Goal: Task Accomplishment & Management: Complete application form

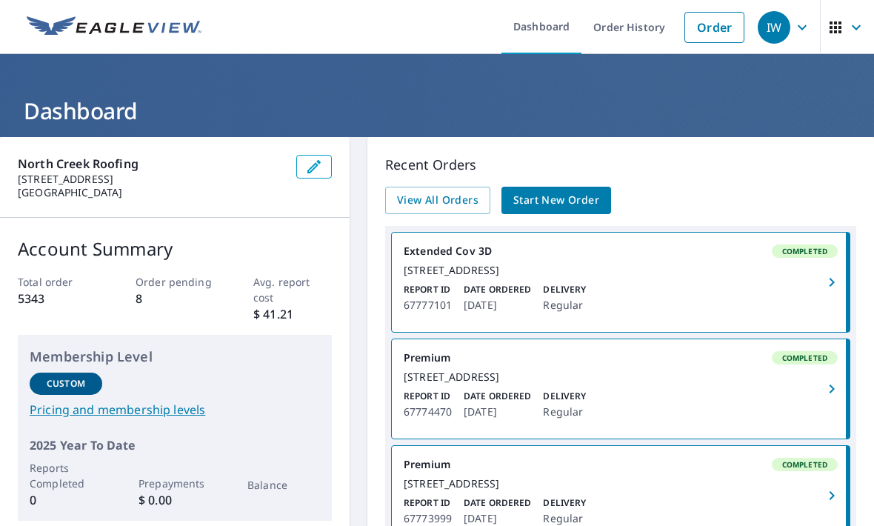
click at [577, 199] on span "Start New Order" at bounding box center [556, 200] width 86 height 19
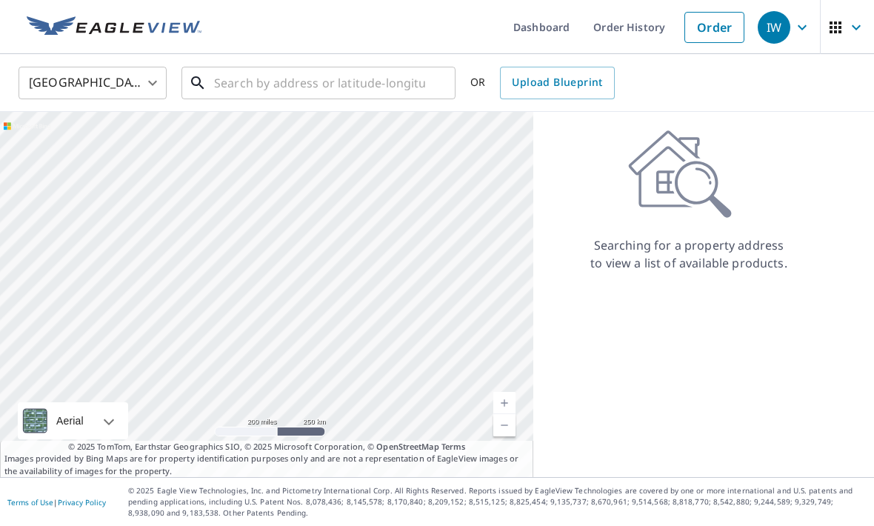
click at [261, 81] on input "text" at bounding box center [319, 82] width 211 height 41
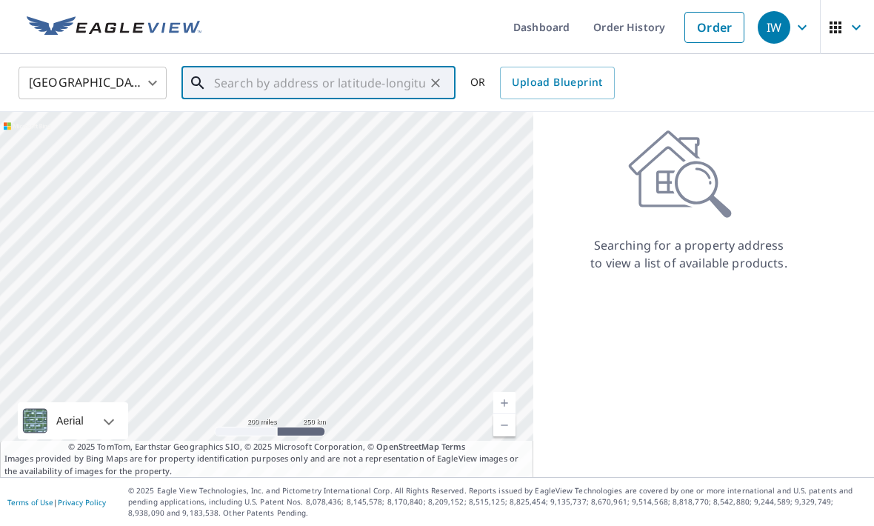
click at [225, 84] on input "text" at bounding box center [319, 82] width 211 height 41
paste input "[STREET_ADDRESS]"
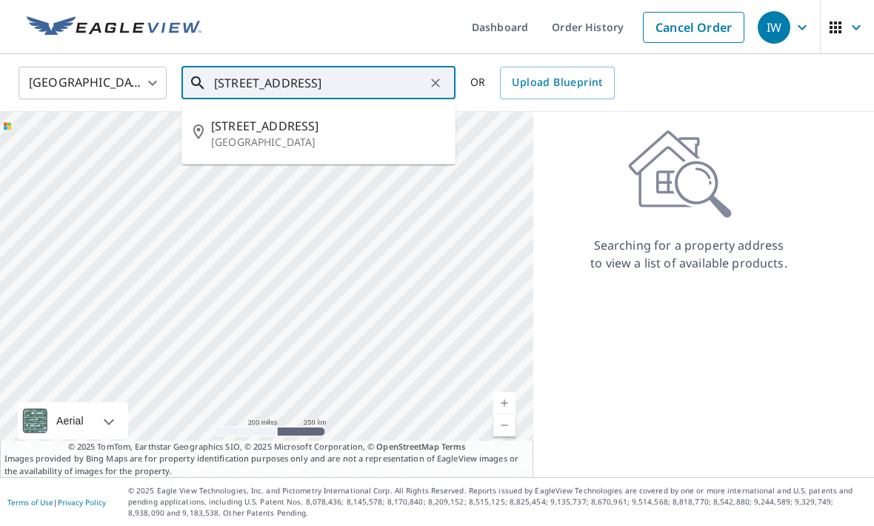
click at [230, 130] on span "[STREET_ADDRESS]" at bounding box center [327, 126] width 233 height 18
type input "[STREET_ADDRESS]"
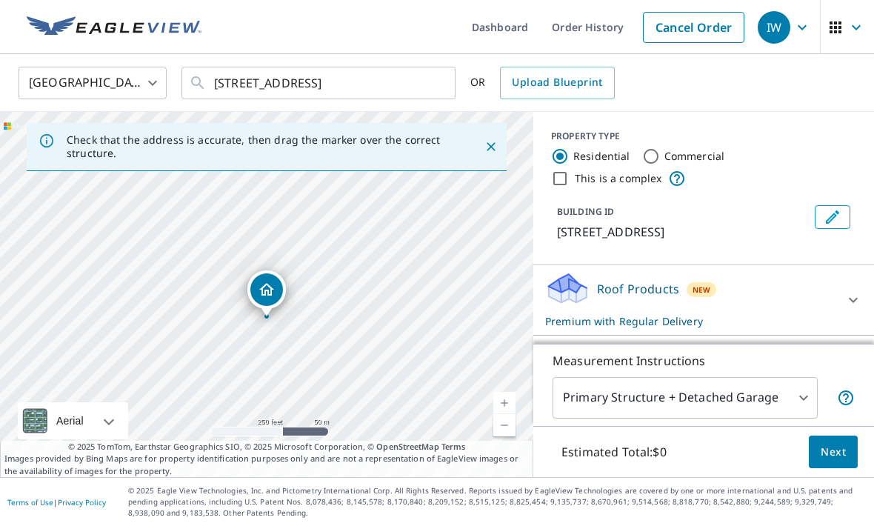
click at [835, 469] on button "Next" at bounding box center [833, 452] width 49 height 33
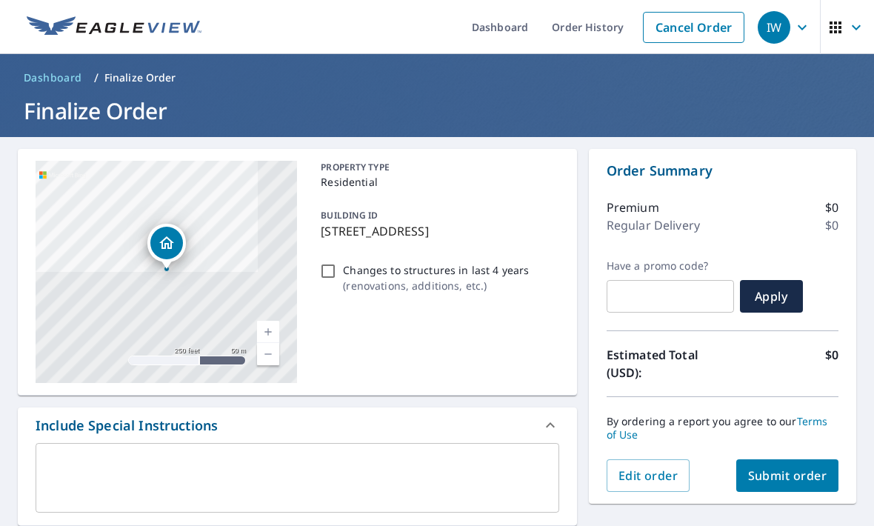
click at [786, 479] on span "Submit order" at bounding box center [787, 475] width 79 height 16
checkbox input "true"
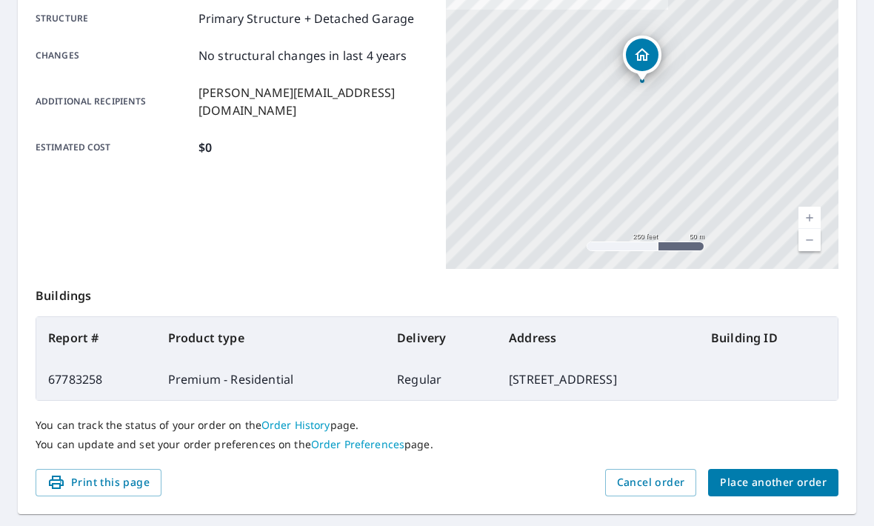
scroll to position [307, 0]
click at [787, 493] on button "Place another order" at bounding box center [773, 483] width 130 height 27
